Goal: Information Seeking & Learning: Check status

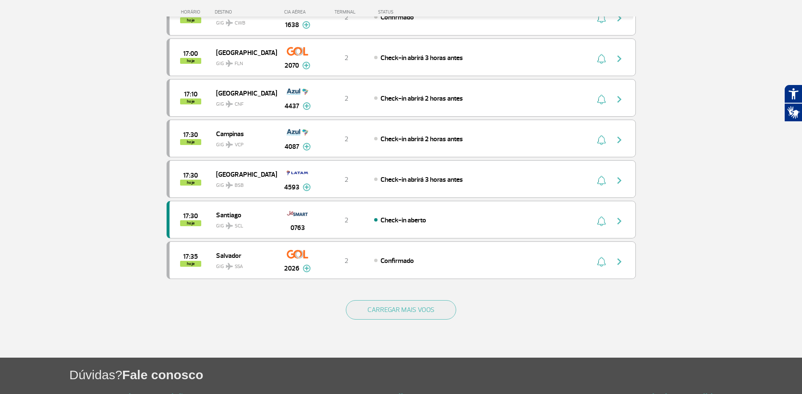
scroll to position [676, 0]
click at [399, 304] on button "CARREGAR MAIS VOOS" at bounding box center [401, 309] width 110 height 19
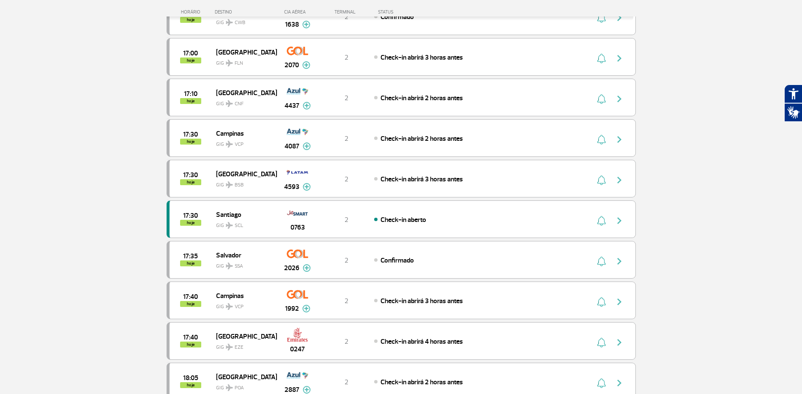
click at [77, 188] on section "Página Inicial > Voos > Painel de Voos Painel de Voos Partidas Chegadas 15:30 1…" at bounding box center [401, 267] width 802 height 1803
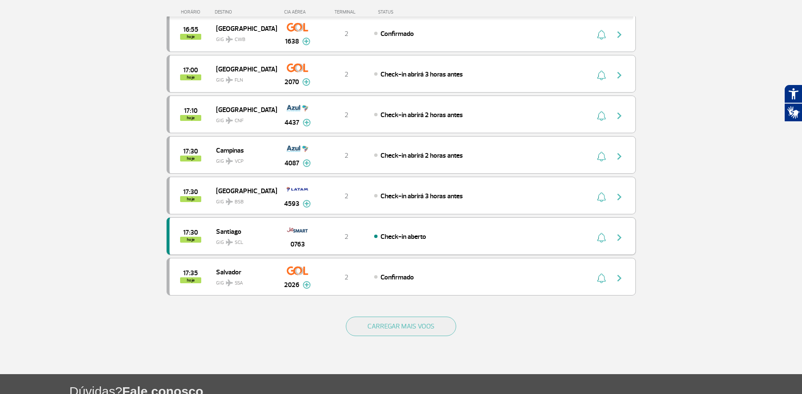
scroll to position [676, 0]
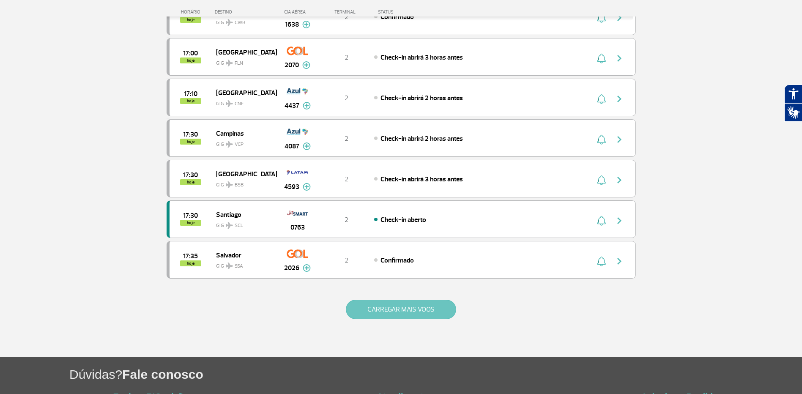
click at [387, 309] on button "CARREGAR MAIS VOOS" at bounding box center [401, 309] width 110 height 19
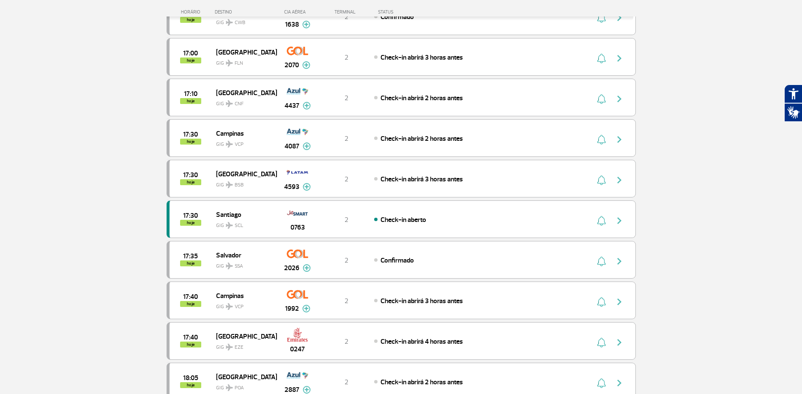
click at [52, 164] on section "Página Inicial > Voos > Painel de Voos Painel de Voos Partidas Chegadas 15:30 1…" at bounding box center [401, 267] width 802 height 1803
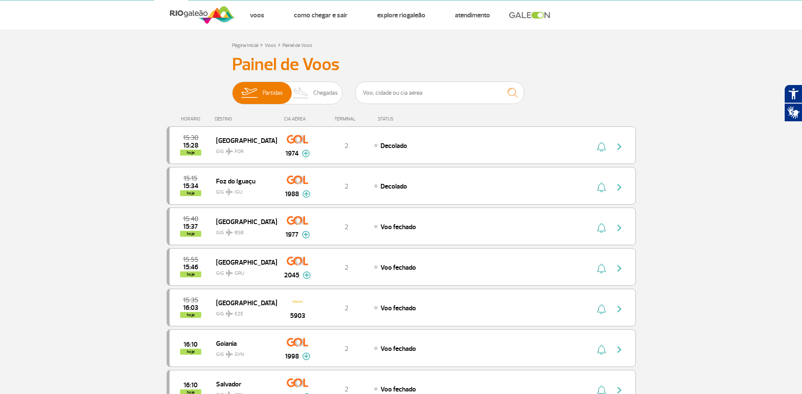
scroll to position [0, 0]
